Goal: Answer question/provide support: Share knowledge or assist other users

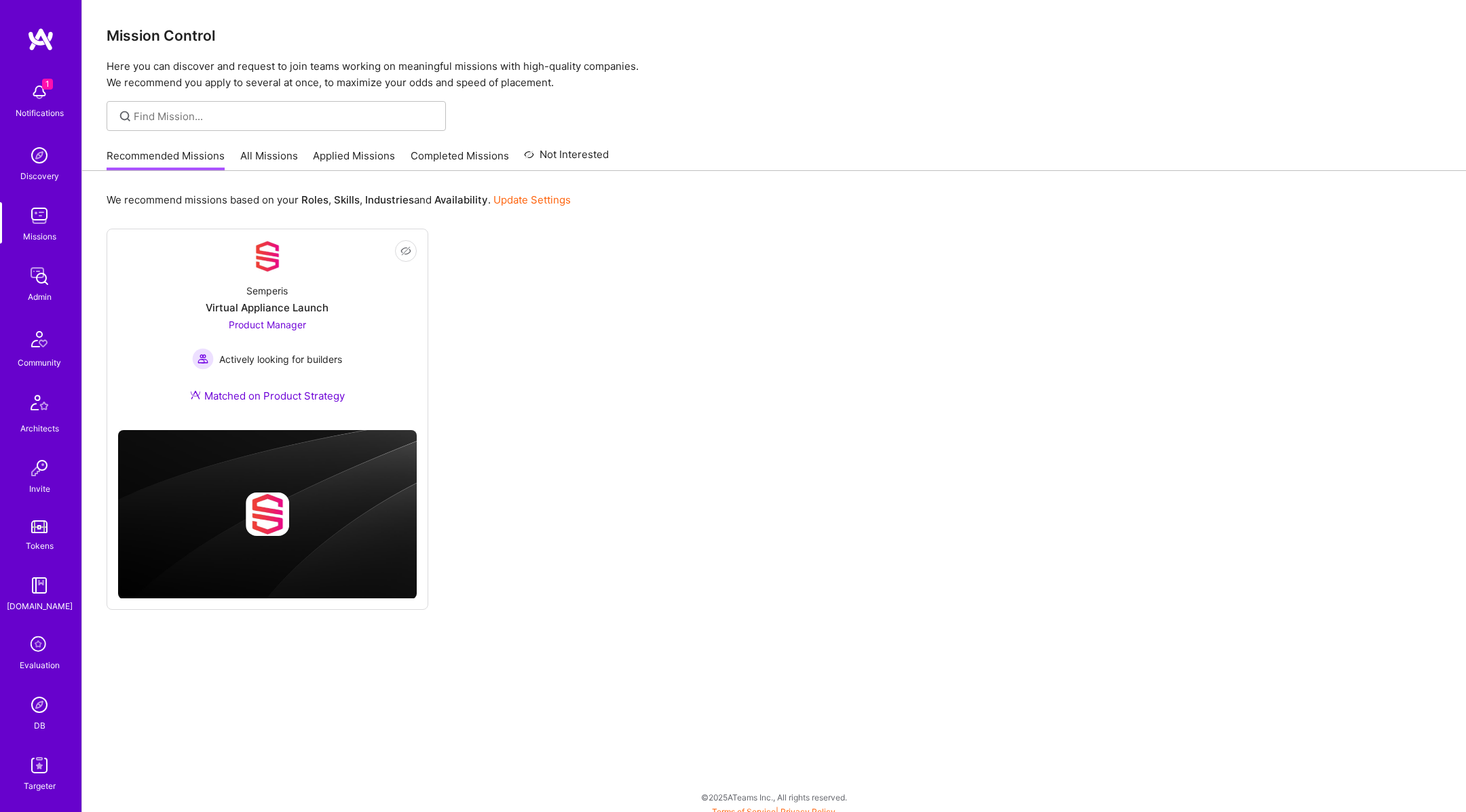
scroll to position [284, 0]
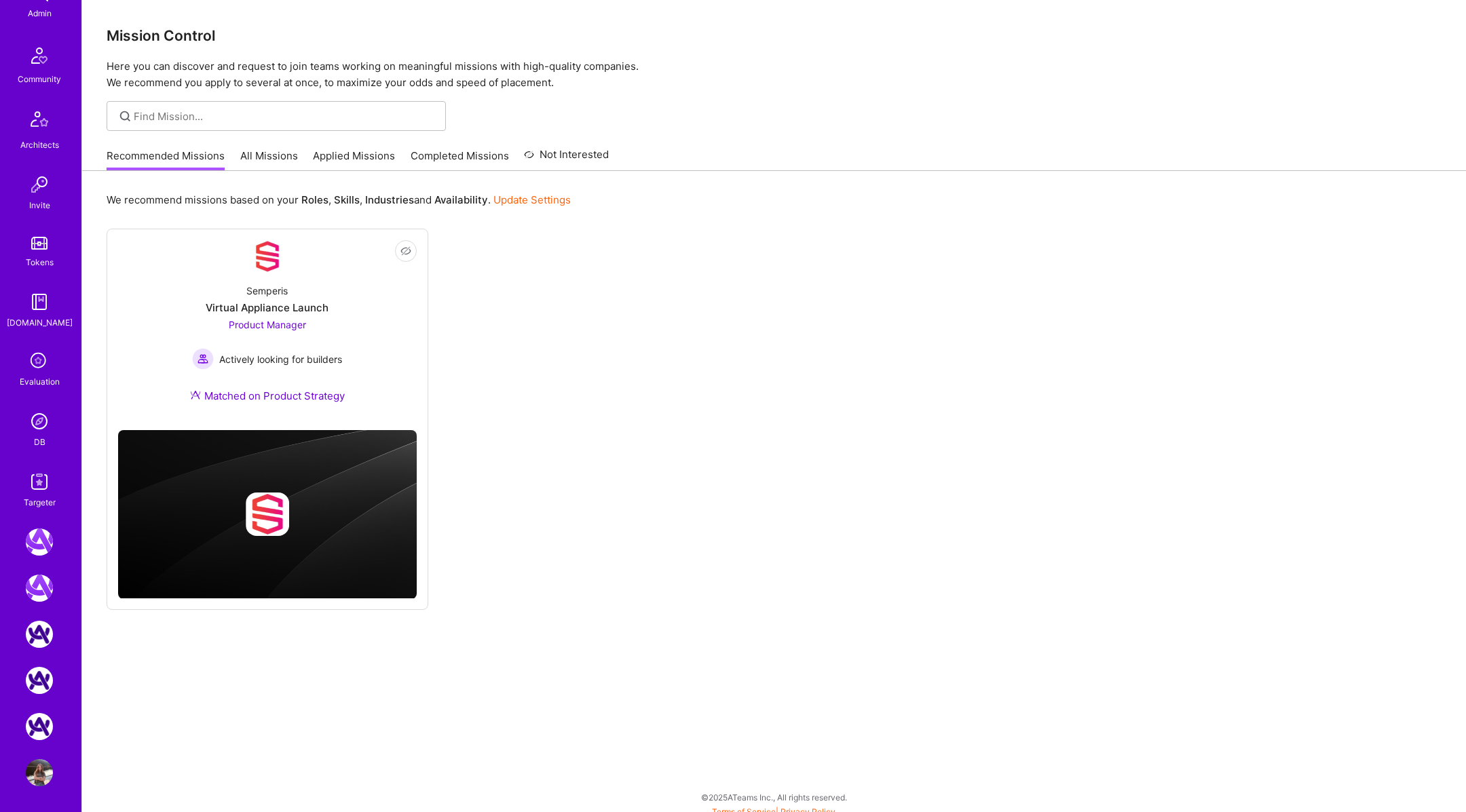
click at [39, 360] on icon at bounding box center [39, 362] width 26 height 26
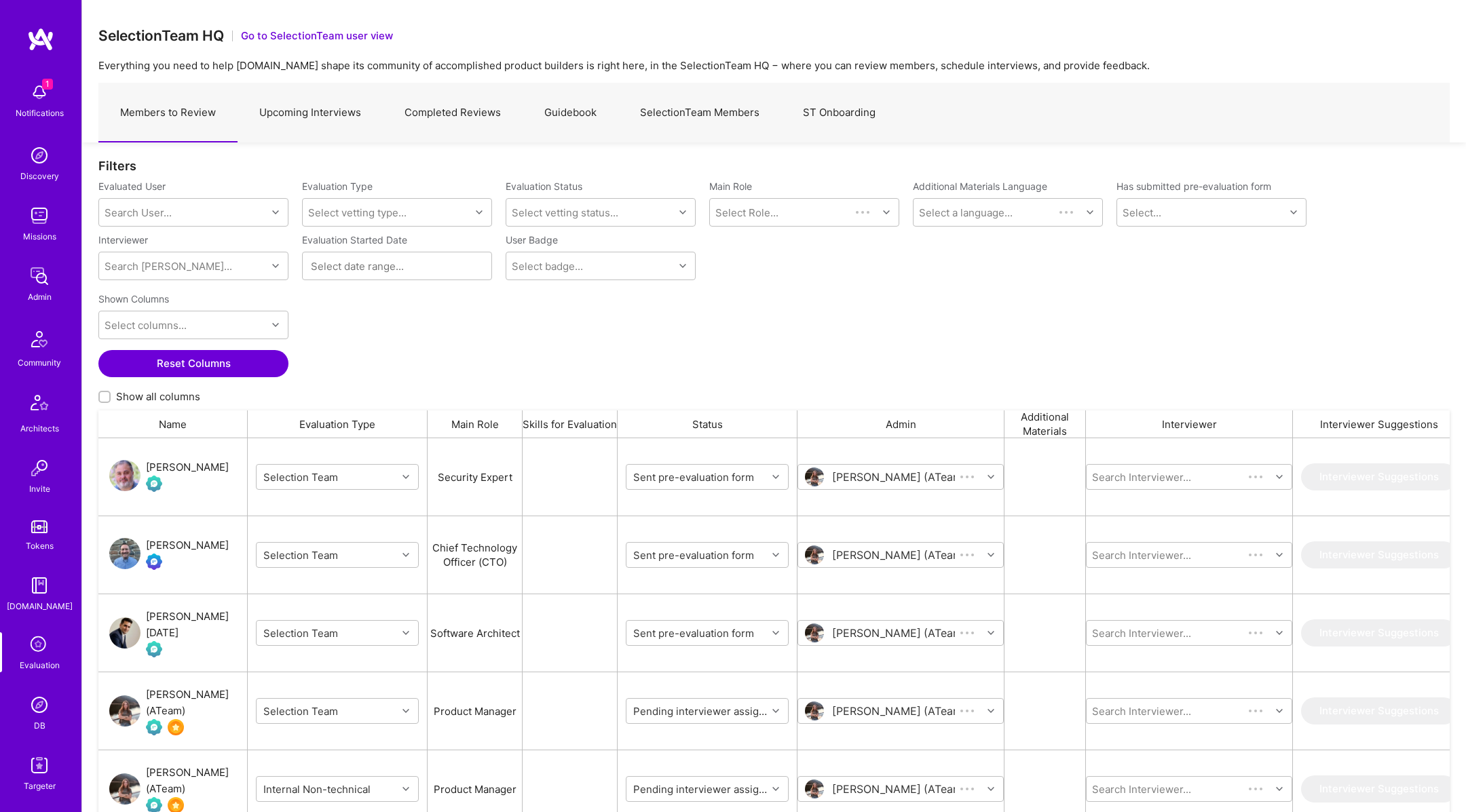
scroll to position [670, 1351]
click at [129, 477] on img "grid" at bounding box center [125, 476] width 31 height 31
click at [371, 164] on div "Filters" at bounding box center [774, 166] width 1351 height 14
click at [479, 120] on link "Completed Reviews" at bounding box center [452, 113] width 140 height 59
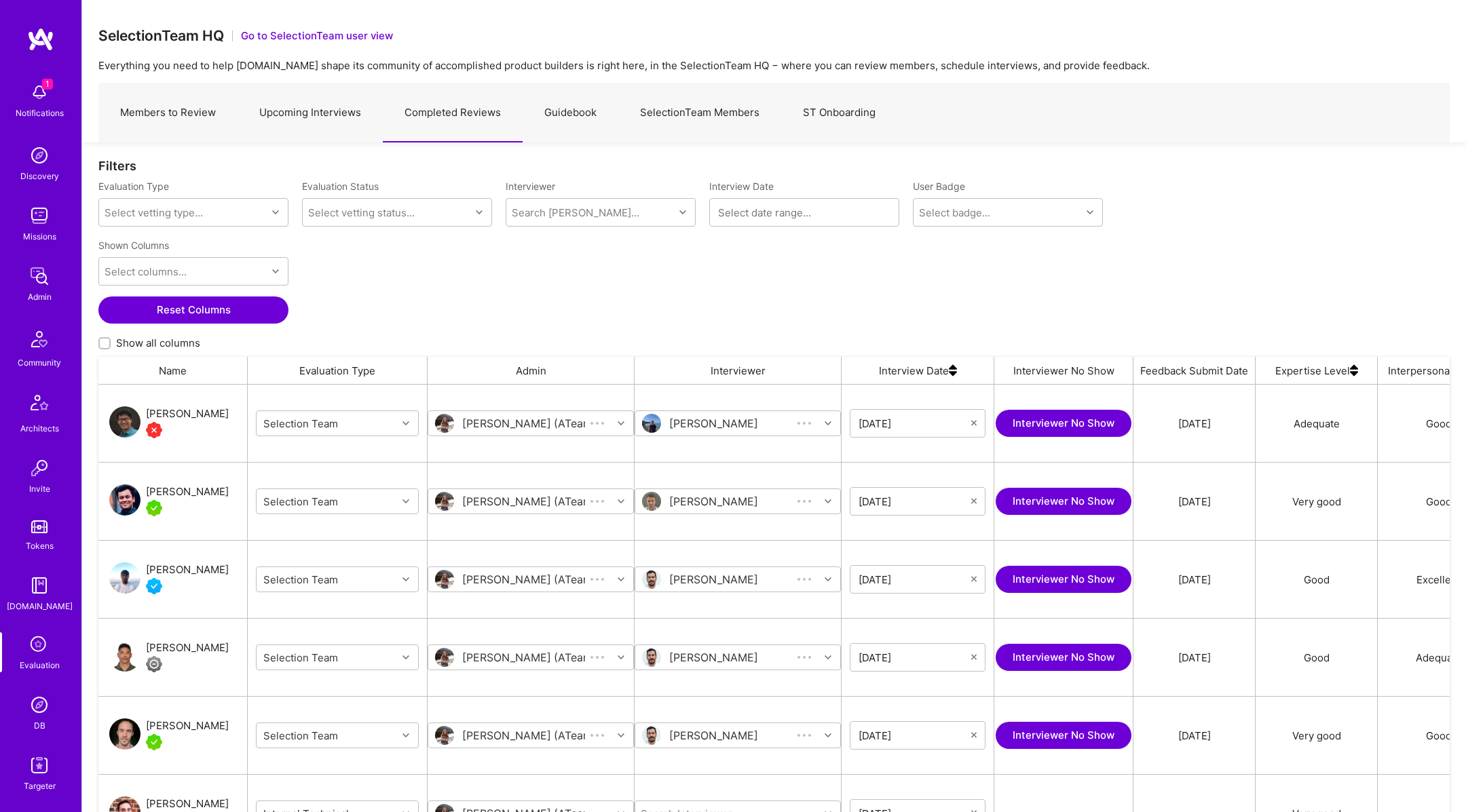
scroll to position [670, 1351]
click at [122, 504] on img "grid" at bounding box center [125, 500] width 31 height 31
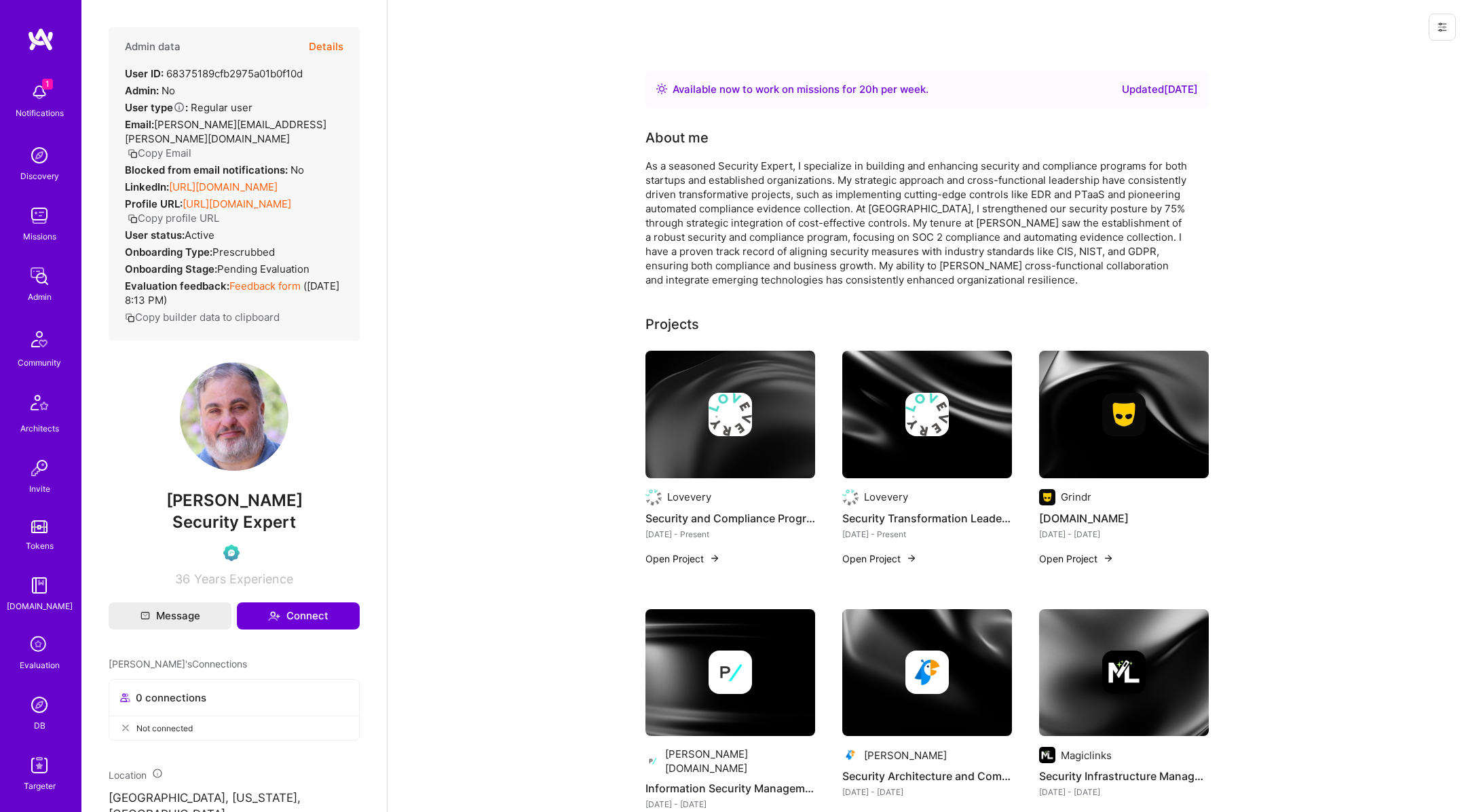
click at [330, 46] on button "Details" at bounding box center [326, 47] width 34 height 39
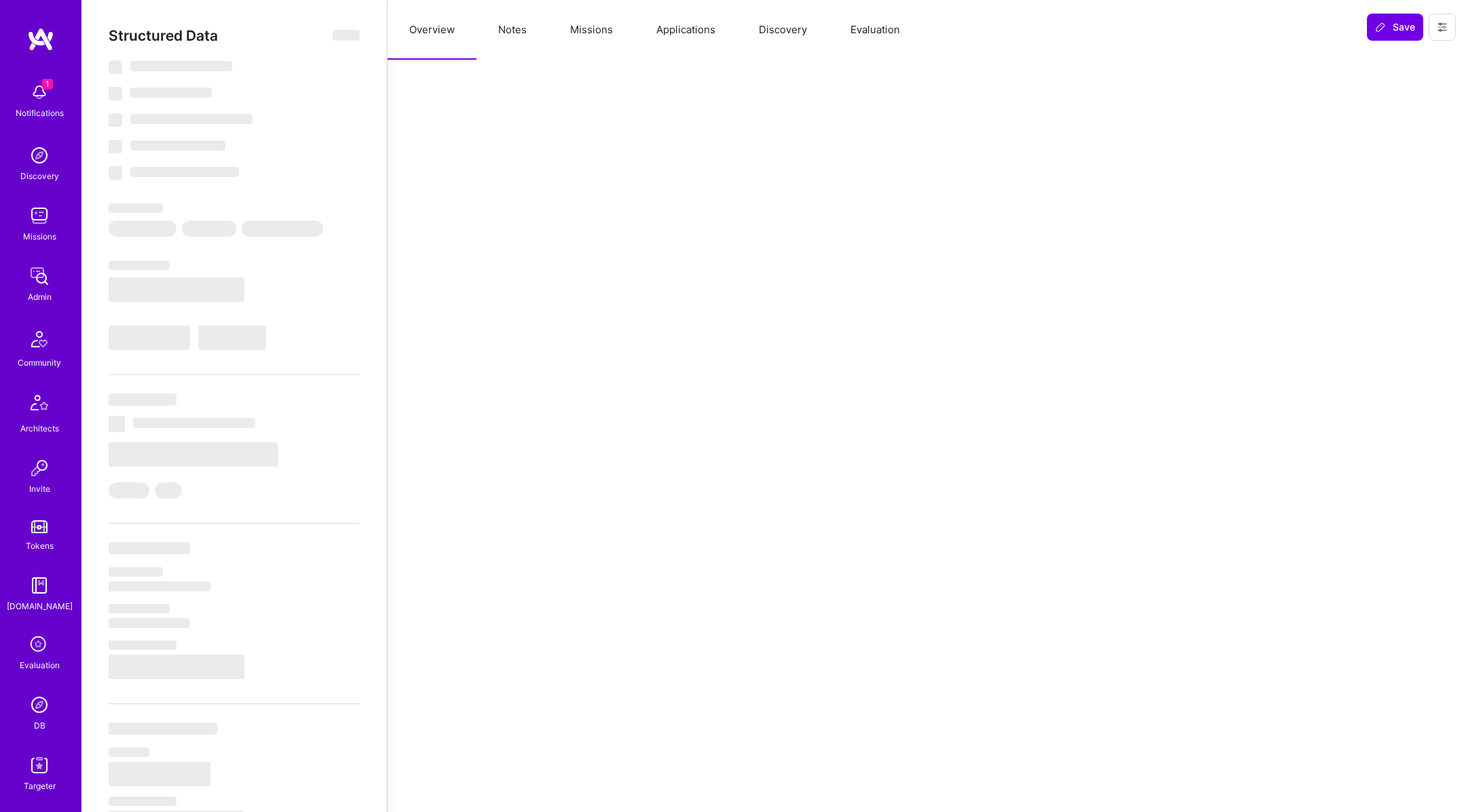
select select "Right Now"
select select "Verified"
select select "US"
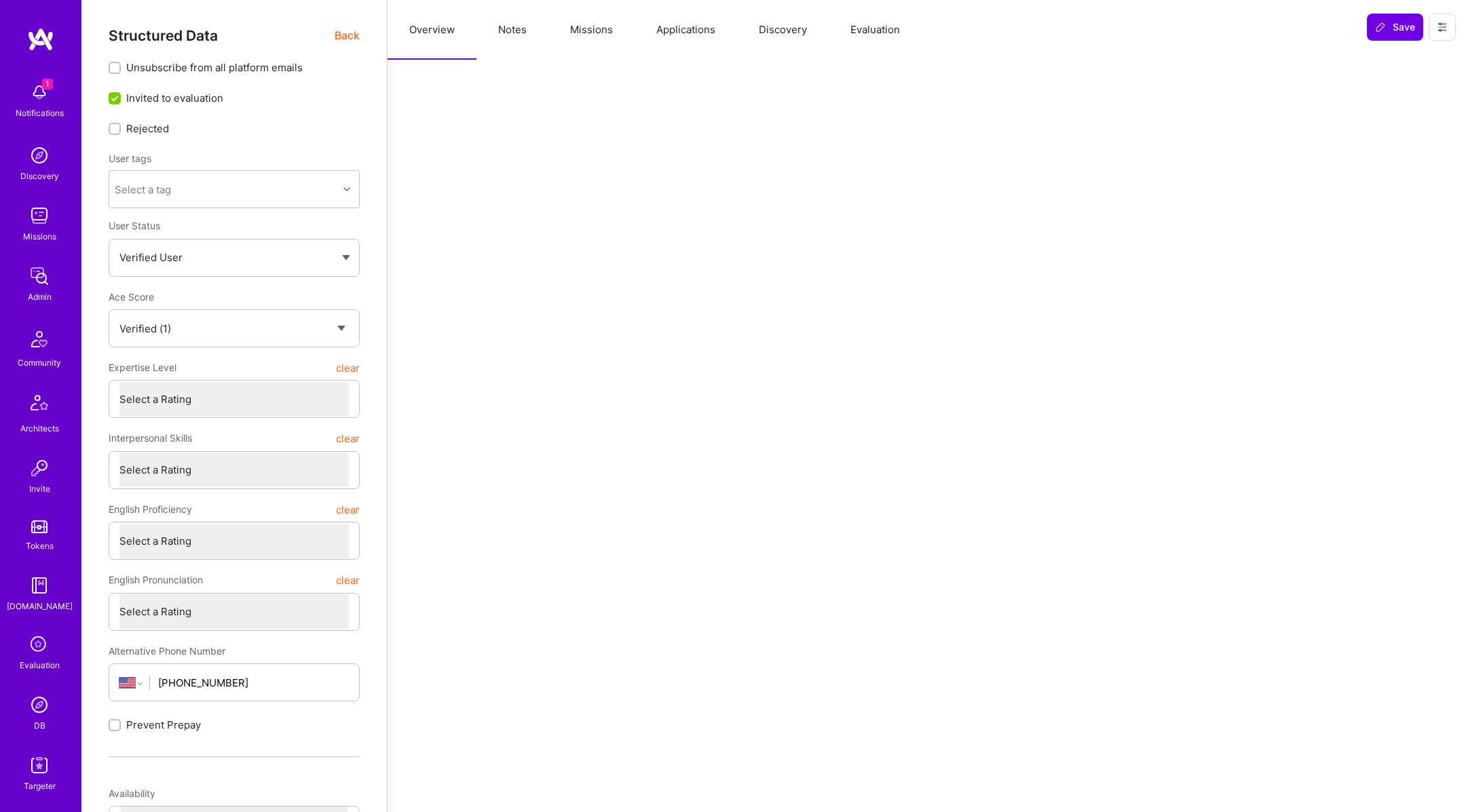
click at [863, 34] on button "Evaluation" at bounding box center [875, 29] width 93 height 60
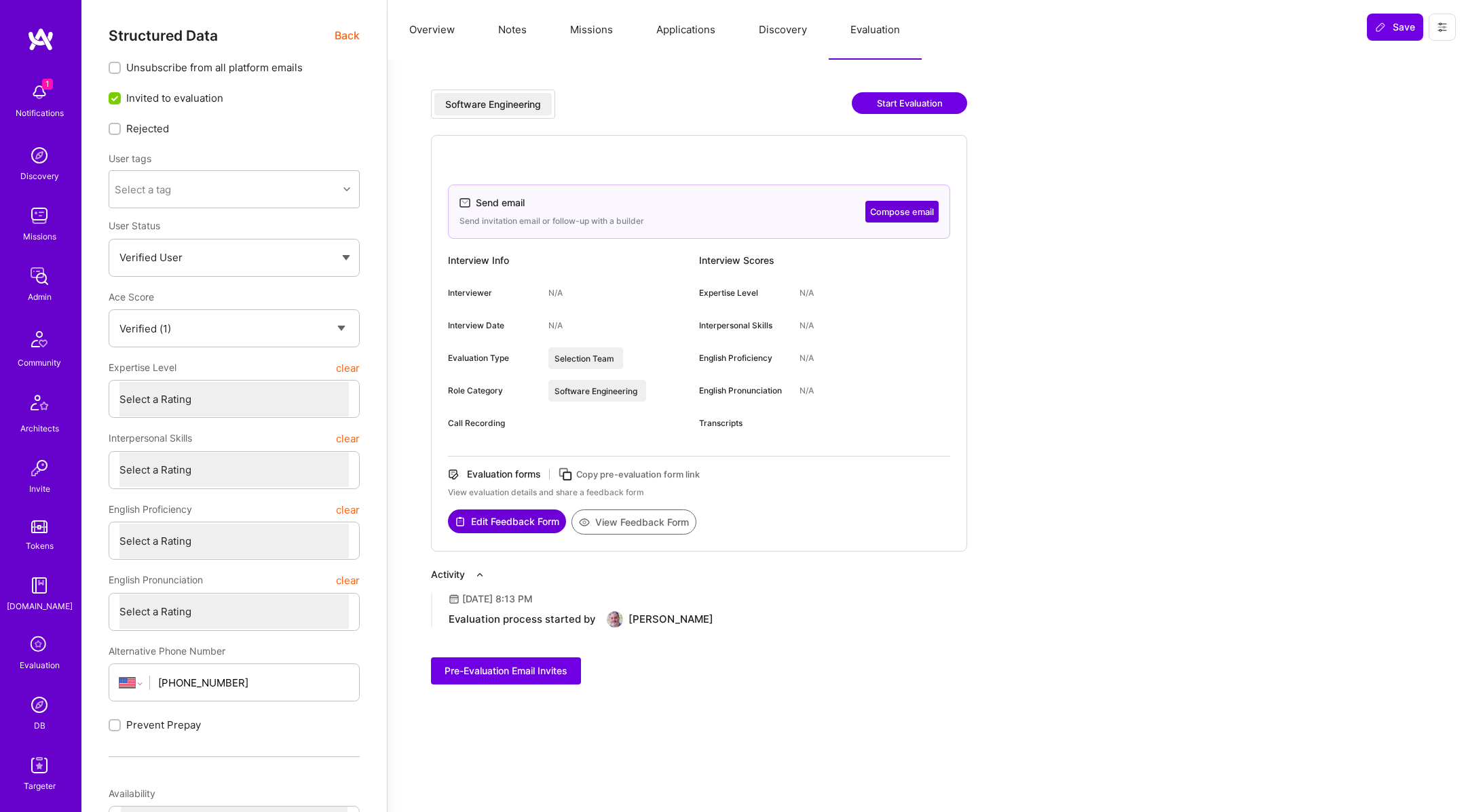
click at [516, 516] on button "Edit Feedback Form" at bounding box center [507, 521] width 118 height 24
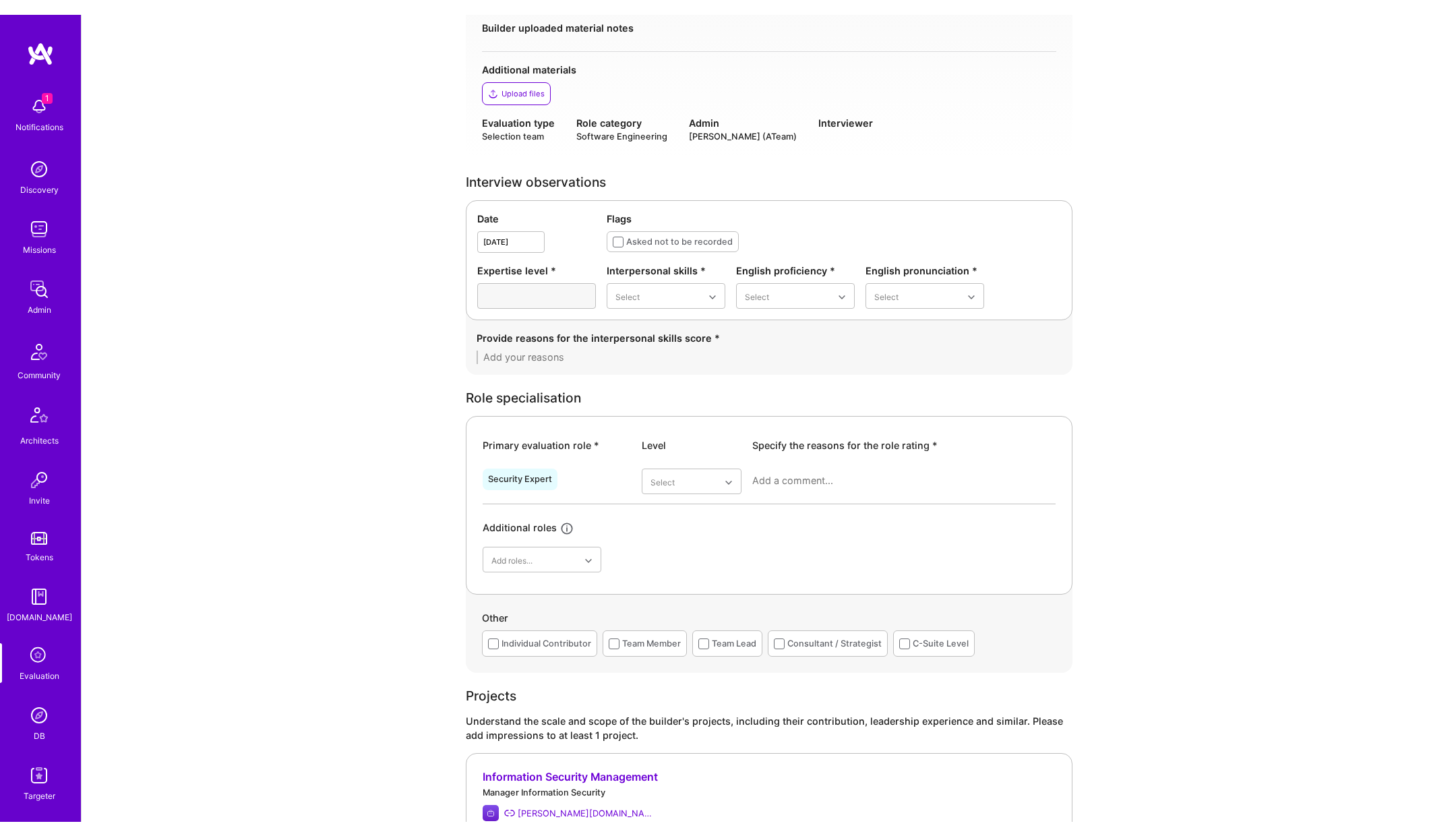
scroll to position [217, 0]
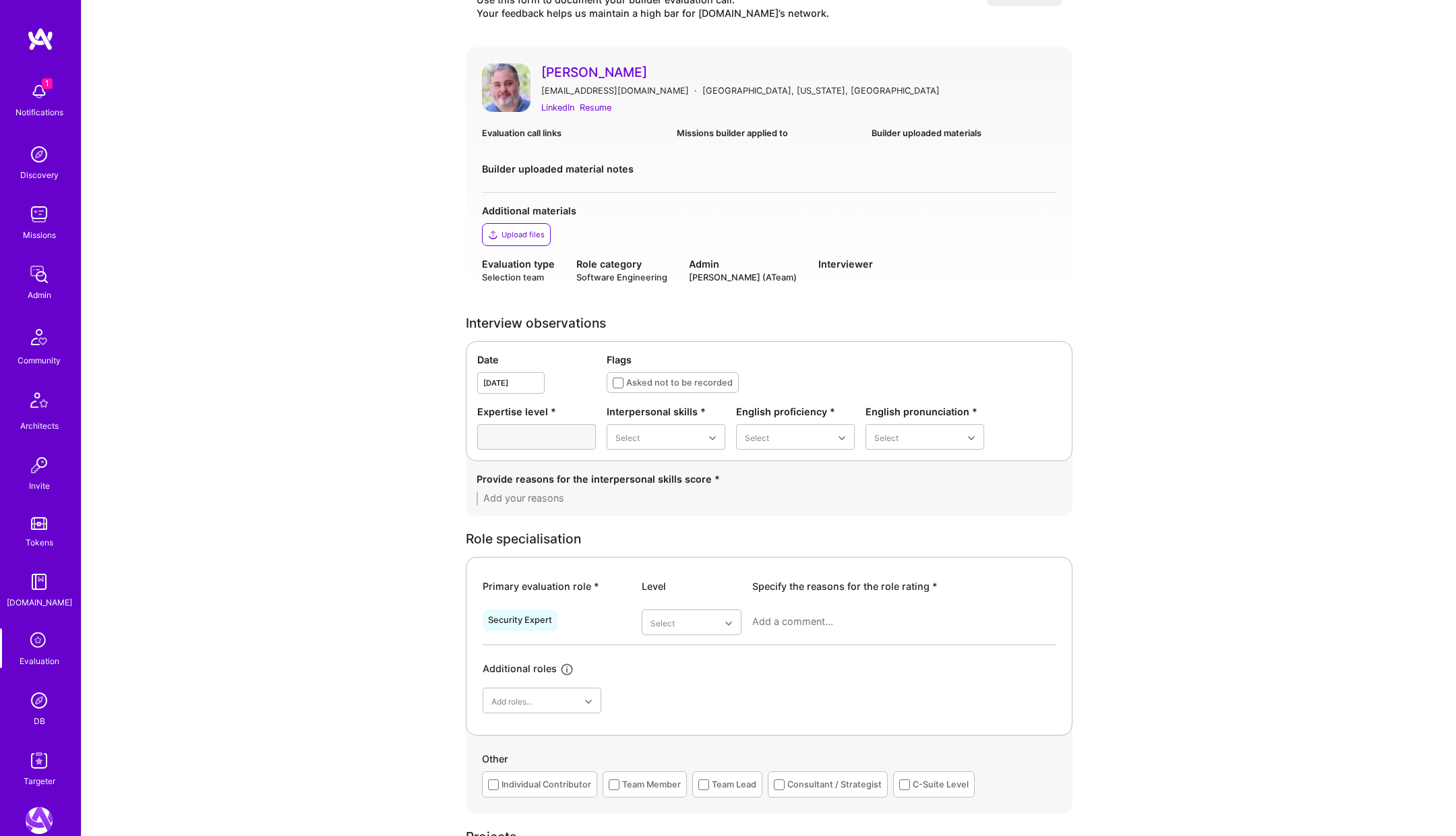
scroll to position [61, 0]
